Goal: Task Accomplishment & Management: Manage account settings

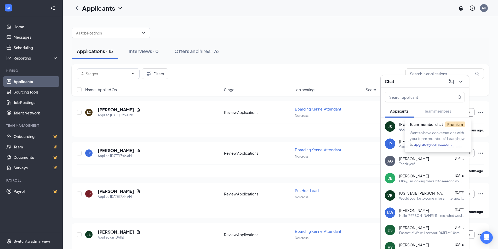
click at [391, 110] on span "Applicants" at bounding box center [399, 111] width 19 height 5
click at [460, 83] on icon "ChevronDown" at bounding box center [460, 81] width 6 height 6
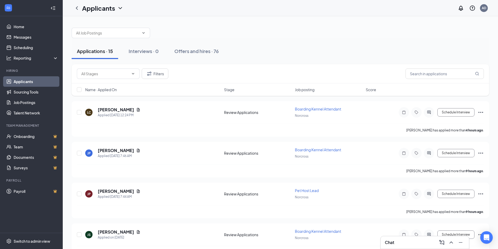
click at [408, 246] on div "Chat" at bounding box center [425, 242] width 80 height 8
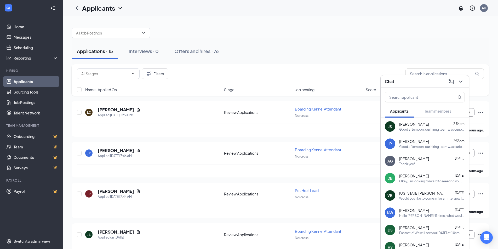
click at [306, 34] on div at bounding box center [280, 30] width 417 height 16
click at [460, 82] on icon "ChevronDown" at bounding box center [460, 82] width 3 height 2
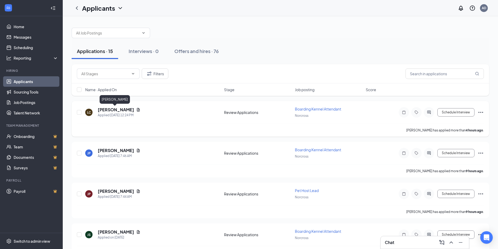
click at [108, 109] on h5 "[PERSON_NAME]" at bounding box center [116, 110] width 36 height 6
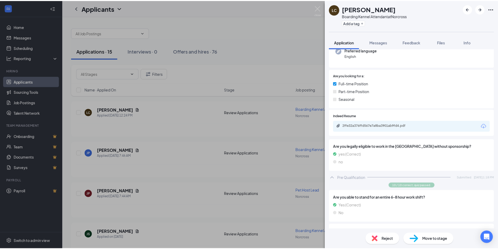
scroll to position [69, 0]
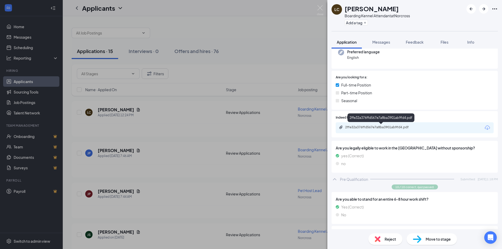
click at [398, 129] on div "2ffe32a376ffd567e7a8ba3901ab9fd4.pdf" at bounding box center [381, 127] width 73 height 4
click at [320, 7] on img at bounding box center [320, 10] width 7 height 10
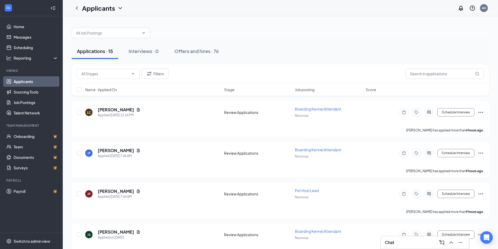
click at [414, 36] on div at bounding box center [280, 30] width 417 height 16
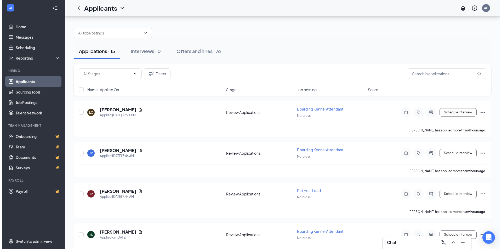
scroll to position [157, 0]
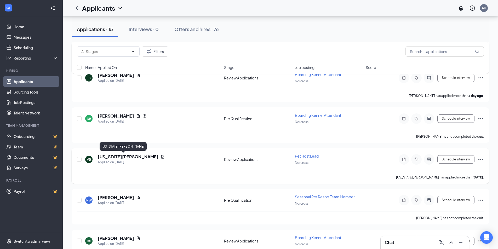
click at [107, 157] on h5 "[US_STATE][PERSON_NAME]" at bounding box center [128, 157] width 61 height 6
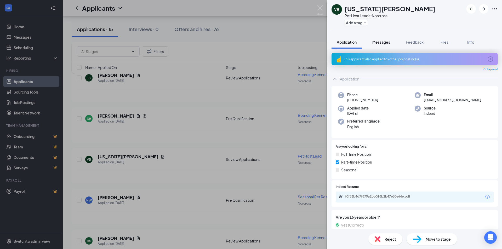
click at [378, 42] on span "Messages" at bounding box center [381, 42] width 18 height 5
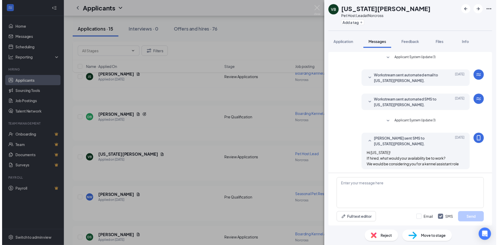
scroll to position [81, 0]
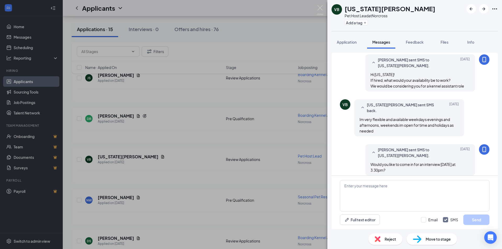
click at [341, 162] on div "[PERSON_NAME] sent SMS to [US_STATE][PERSON_NAME]. [DATE] Would you like to com…" at bounding box center [415, 161] width 150 height 34
click at [352, 159] on div "[PERSON_NAME] sent SMS to [US_STATE][PERSON_NAME]. [DATE] Would you like to com…" at bounding box center [415, 161] width 150 height 34
click at [420, 162] on span "Would you like to come in for an interview [DATE] at 3:30pm?" at bounding box center [412, 167] width 85 height 10
drag, startPoint x: 417, startPoint y: 168, endPoint x: 411, endPoint y: 162, distance: 8.9
click at [418, 168] on div "[PERSON_NAME] sent SMS to [US_STATE][PERSON_NAME]. [DATE] Would you like to com…" at bounding box center [420, 159] width 110 height 31
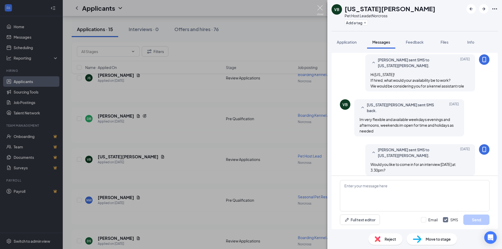
click at [323, 8] on img at bounding box center [320, 10] width 7 height 10
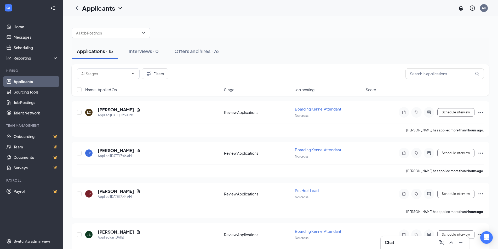
click at [210, 28] on div at bounding box center [280, 30] width 417 height 16
